Goal: Task Accomplishment & Management: Complete application form

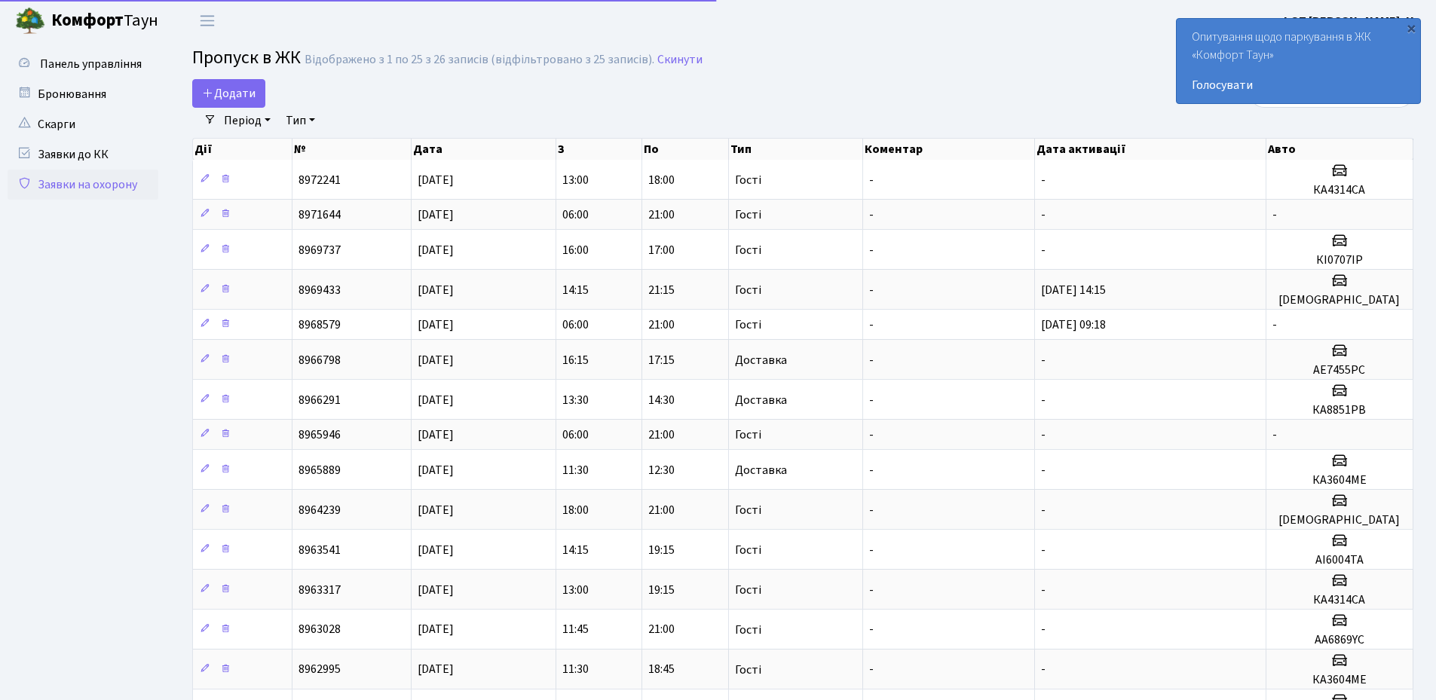
select select "25"
click at [1416, 29] on div "×" at bounding box center [1411, 27] width 15 height 15
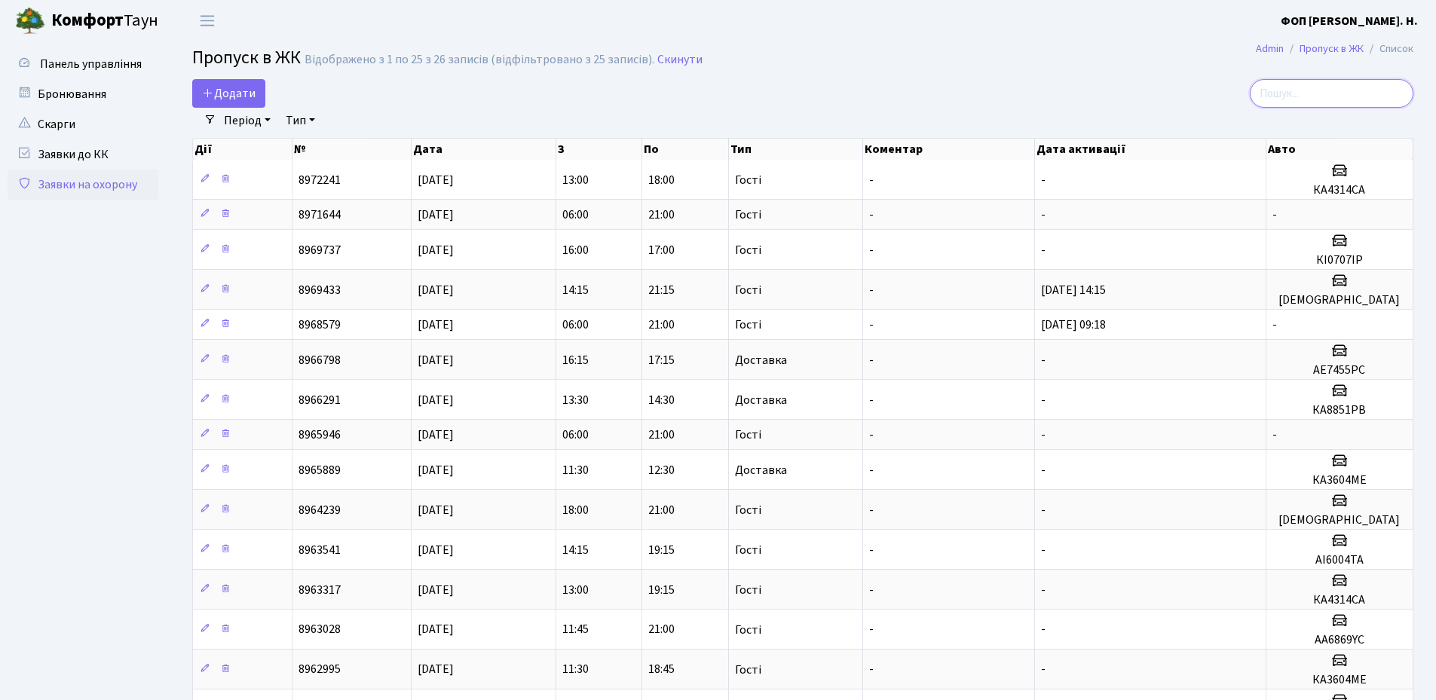
click at [1319, 91] on input "search" at bounding box center [1332, 93] width 164 height 29
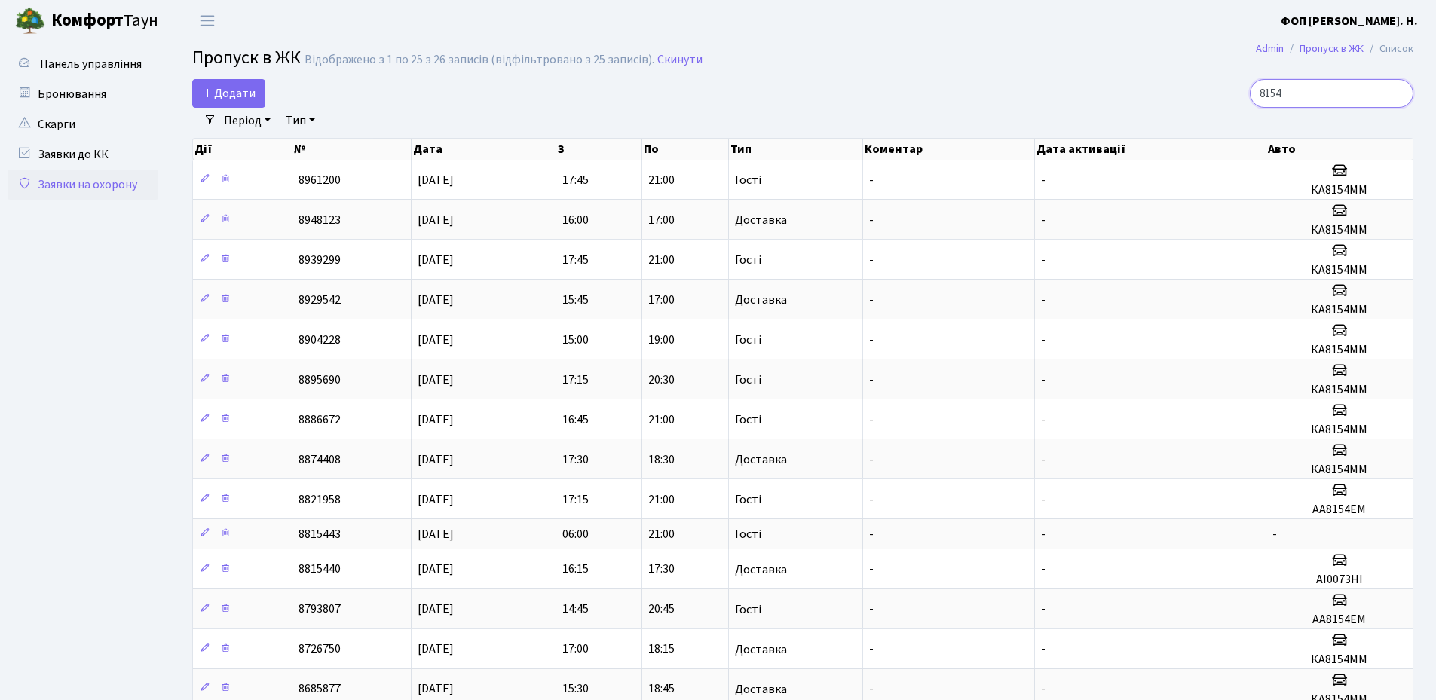
click at [1326, 94] on input "8154" at bounding box center [1332, 93] width 164 height 29
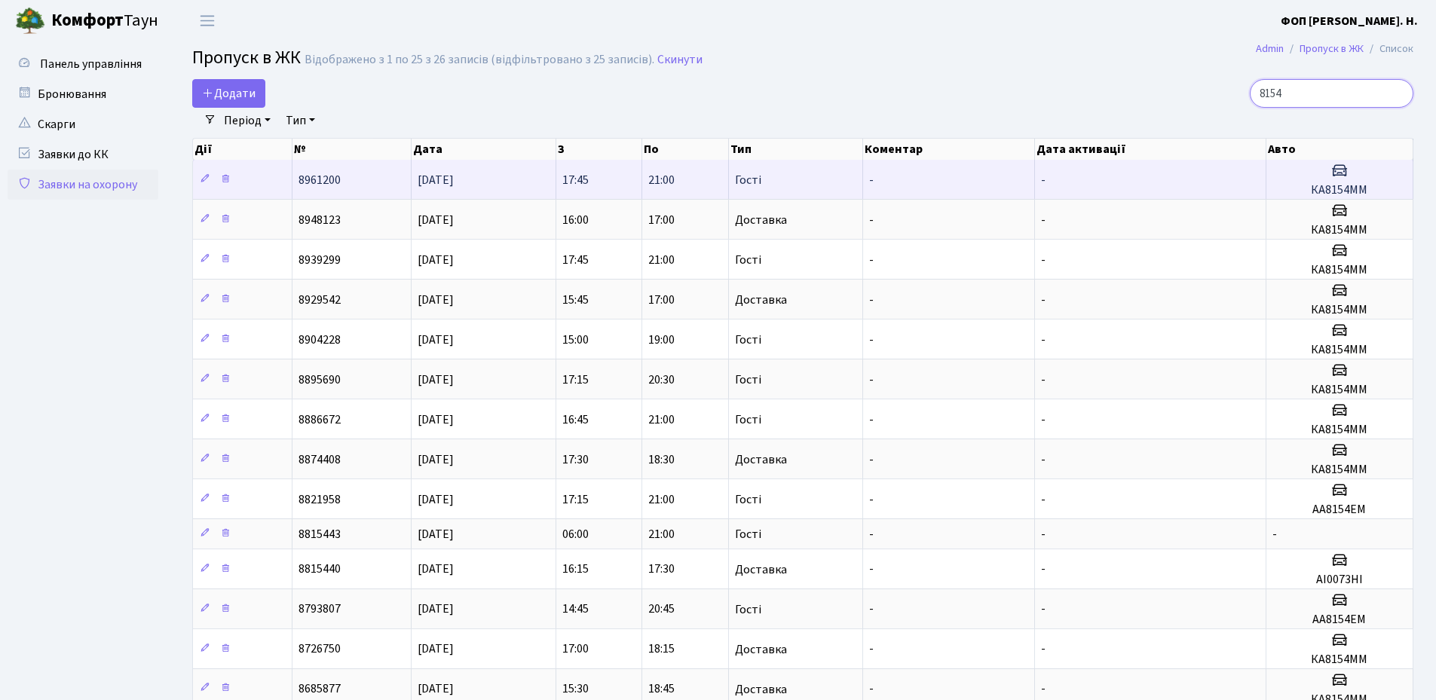
type input "8154"
drag, startPoint x: 1373, startPoint y: 188, endPoint x: 1313, endPoint y: 193, distance: 60.5
click at [1313, 193] on h5 "КА8154ММ" at bounding box center [1339, 190] width 134 height 14
copy h5 "КА8154ММ"
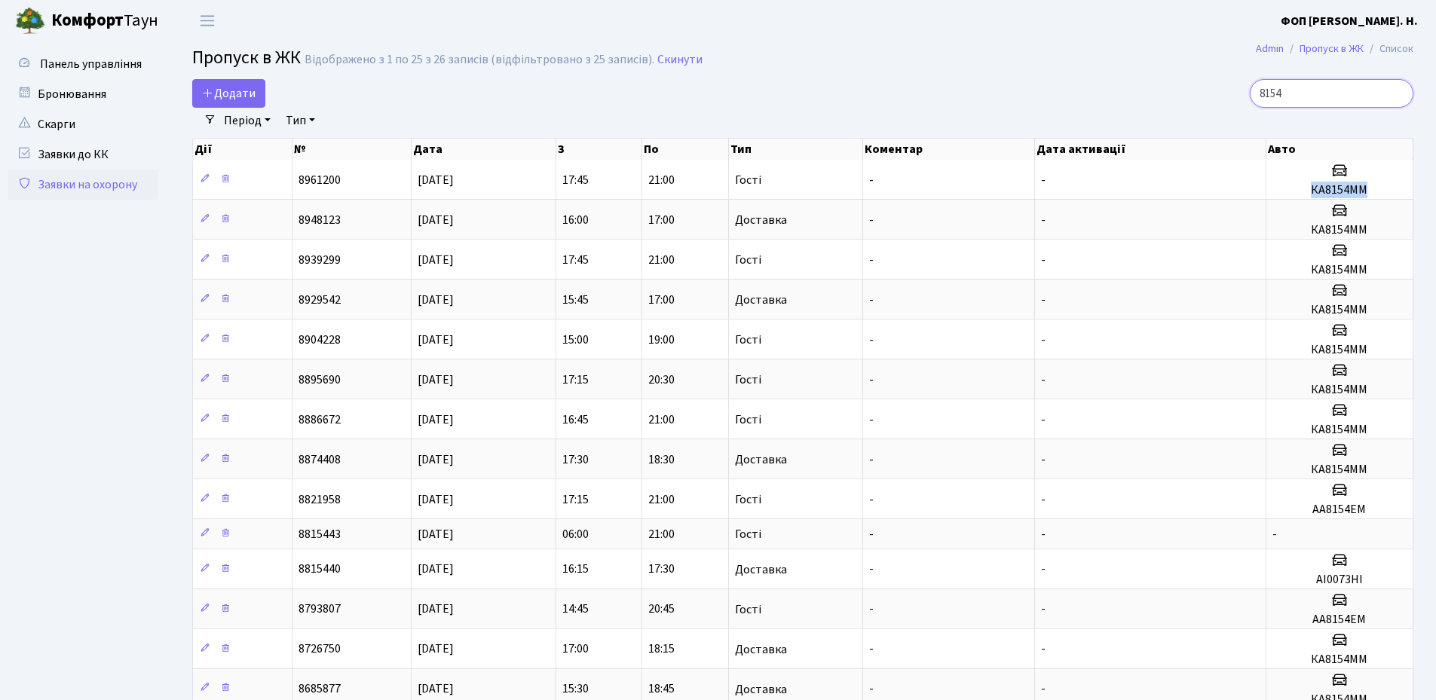
click at [1396, 91] on input "8154" at bounding box center [1332, 93] width 164 height 29
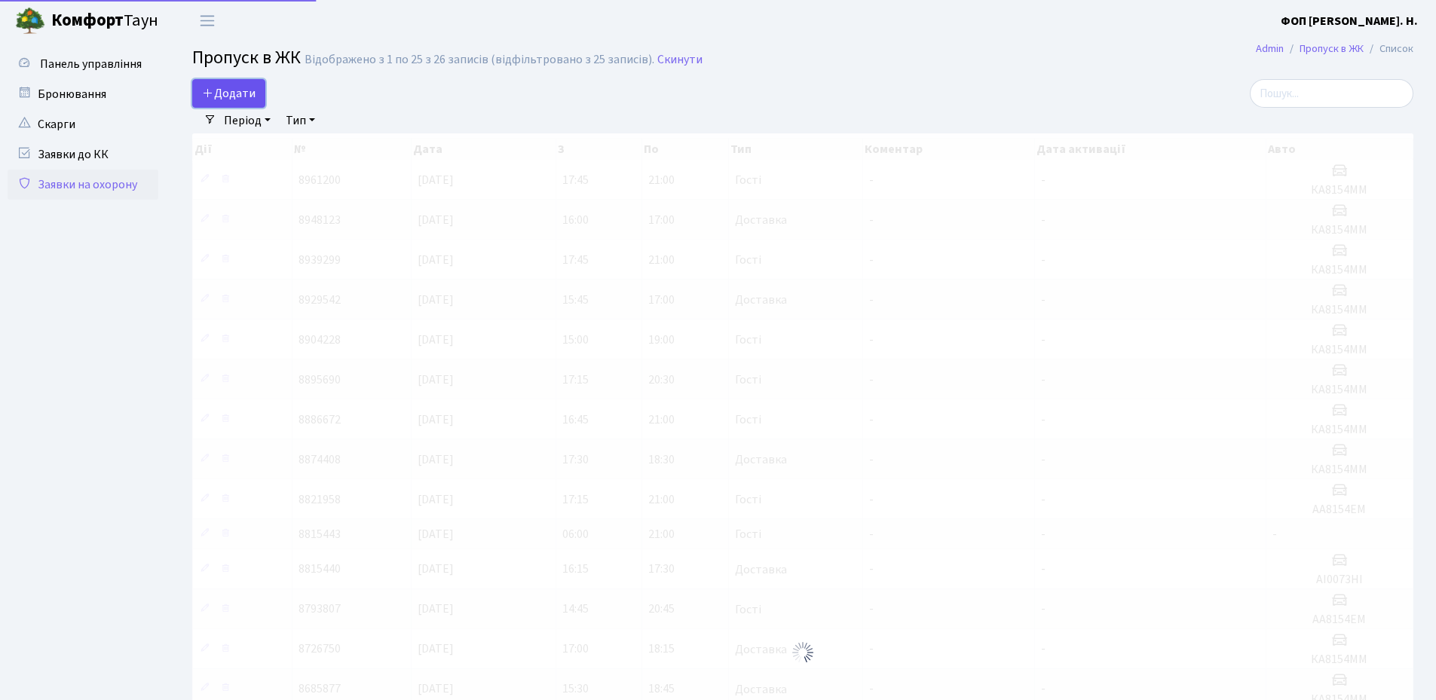
click at [226, 99] on span "Додати" at bounding box center [229, 93] width 54 height 17
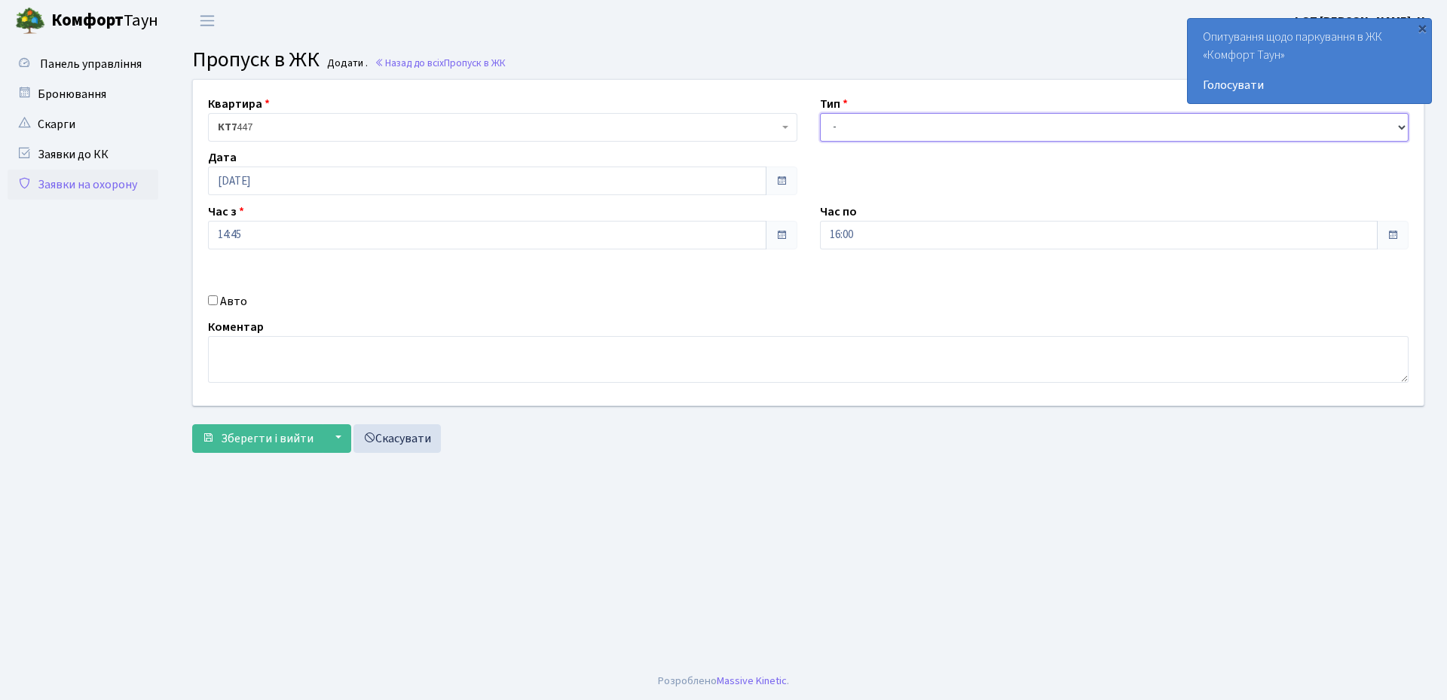
drag, startPoint x: 944, startPoint y: 119, endPoint x: 935, endPoint y: 137, distance: 20.2
click at [944, 119] on select "- Доставка Таксі Гості Сервіс" at bounding box center [1114, 127] width 589 height 29
select select "3"
click at [820, 113] on select "- Доставка Таксі Гості Сервіс" at bounding box center [1114, 127] width 589 height 29
click at [868, 234] on input "16:00" at bounding box center [1099, 235] width 559 height 29
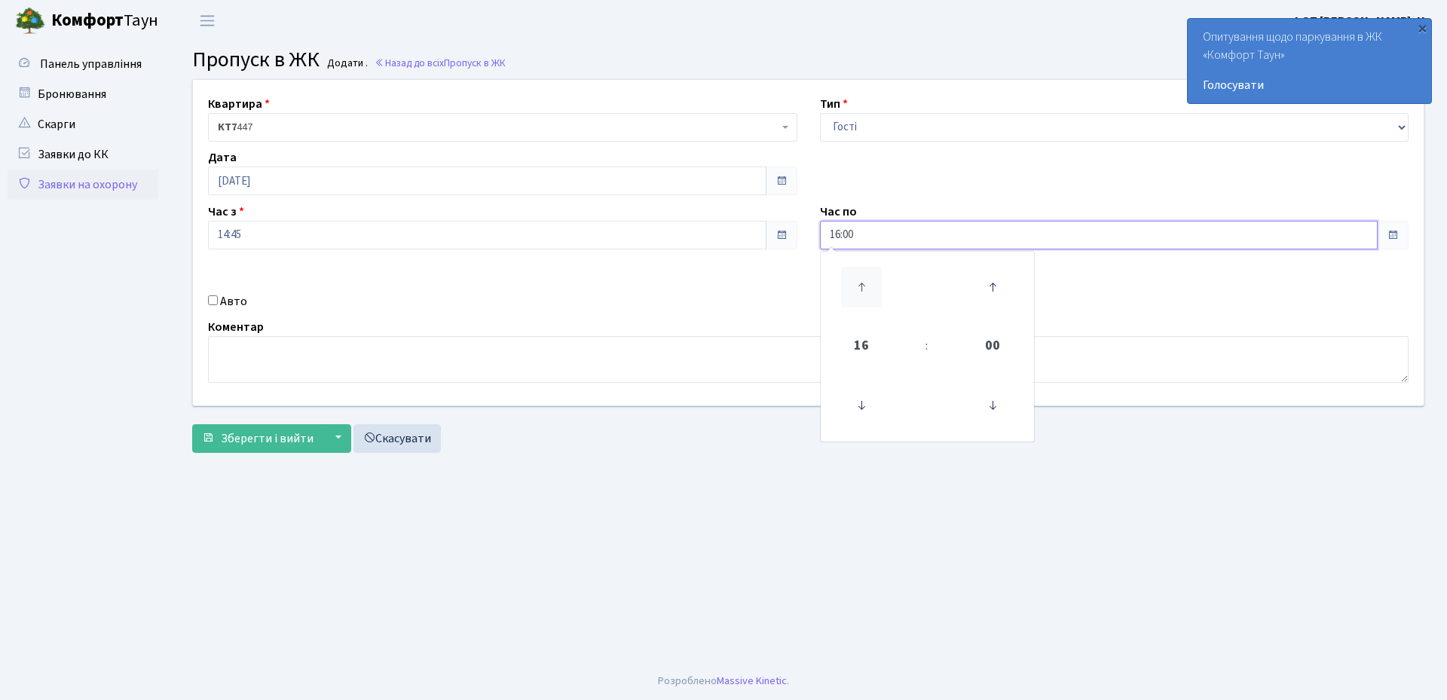
click at [860, 283] on icon at bounding box center [861, 287] width 41 height 41
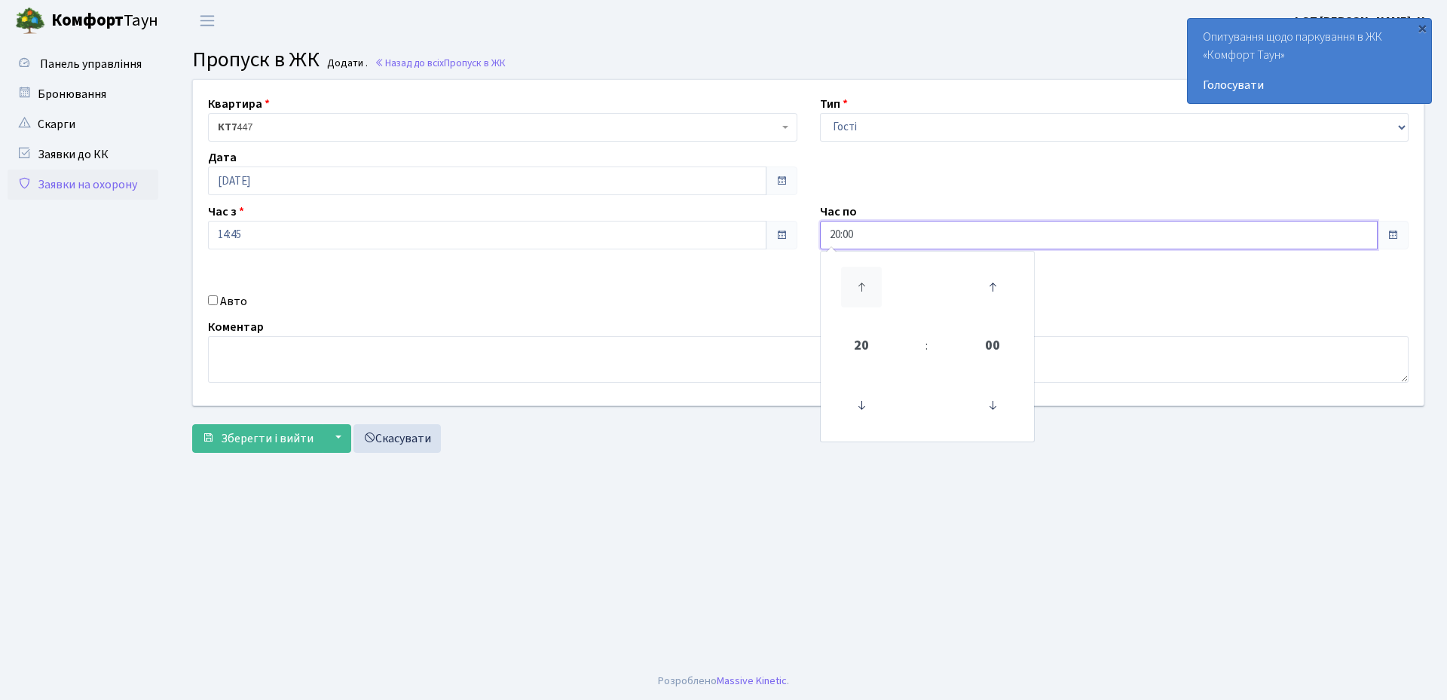
type input "21:00"
drag, startPoint x: 224, startPoint y: 302, endPoint x: 865, endPoint y: 277, distance: 641.2
click at [225, 302] on label "Авто" at bounding box center [233, 301] width 27 height 18
click at [218, 302] on input "Авто" at bounding box center [213, 301] width 10 height 10
checkbox input "true"
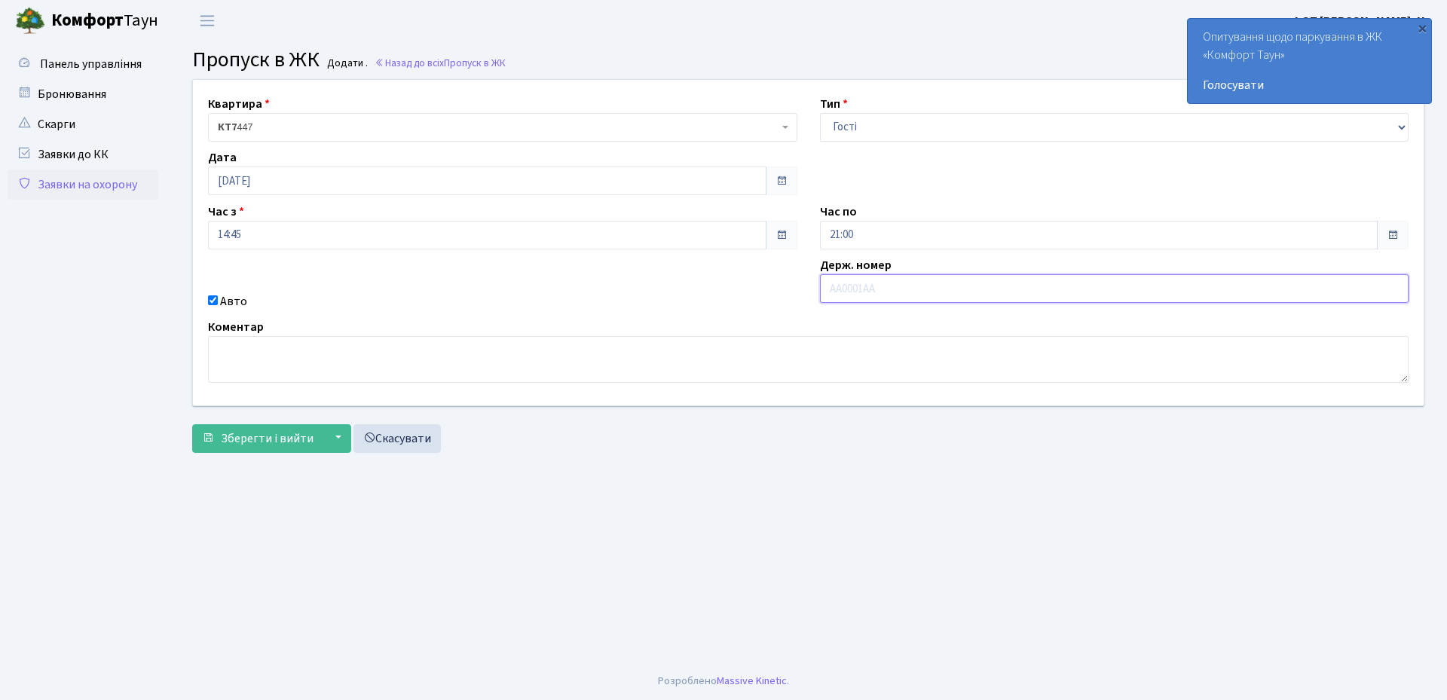
paste input "КА8154ММ"
type input "КА8154ММ"
click at [270, 441] on span "Зберегти і вийти" at bounding box center [267, 438] width 93 height 17
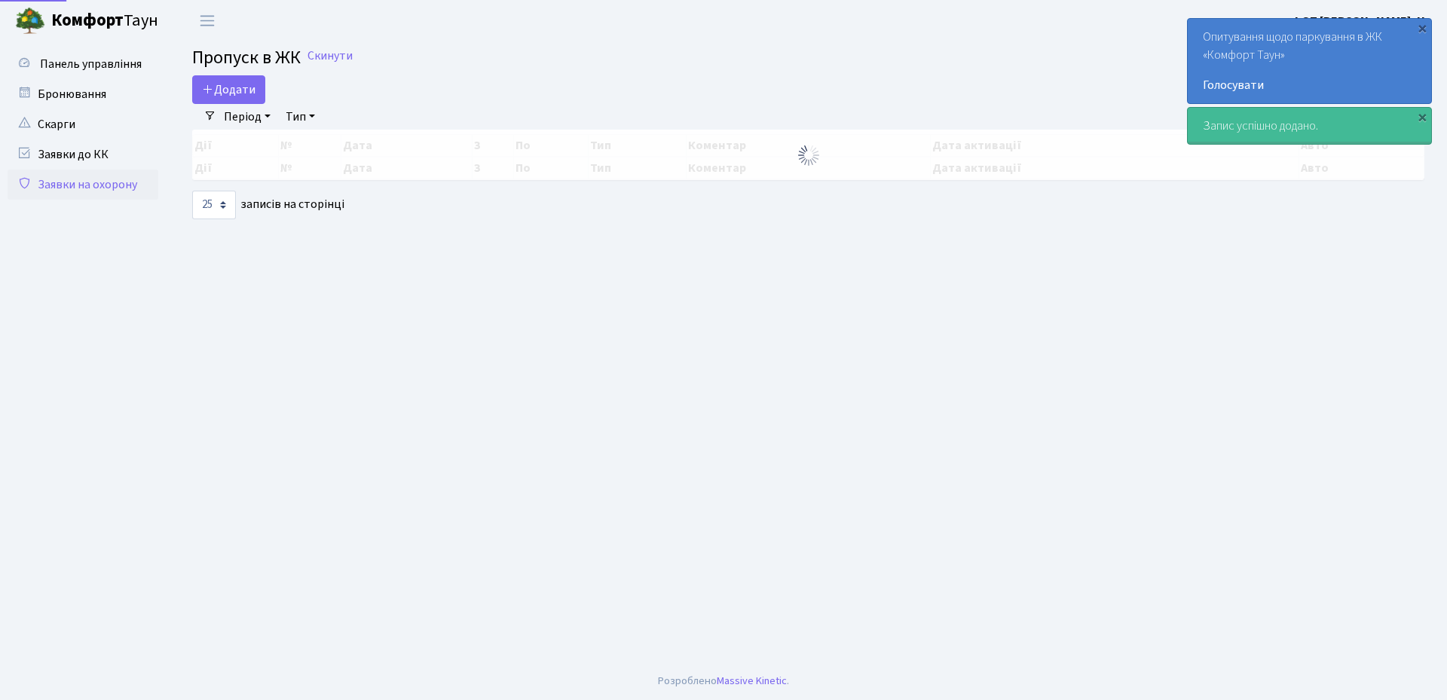
select select "25"
